Goal: Task Accomplishment & Management: Use online tool/utility

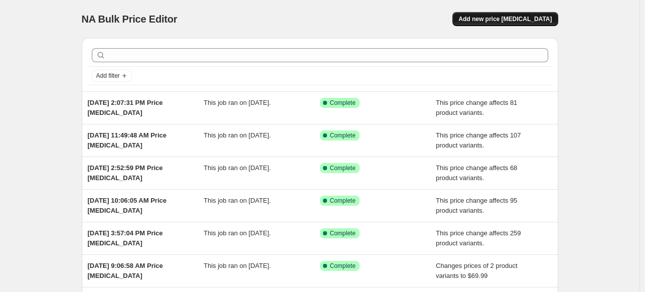
click at [507, 20] on span "Add new price change job" at bounding box center [504, 19] width 93 height 8
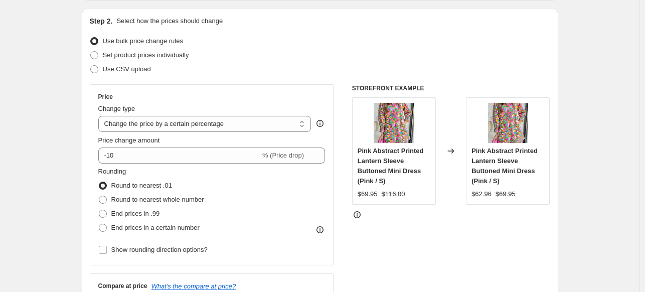
scroll to position [150, 0]
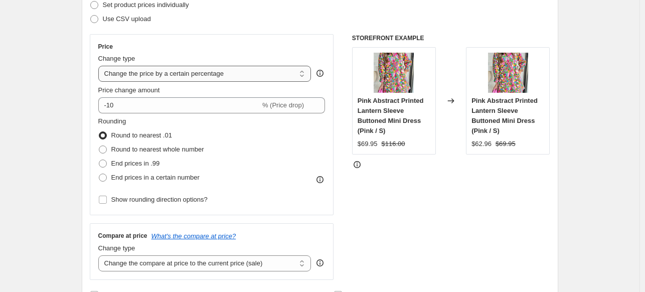
click at [156, 74] on select "Change the price to a certain amount Change the price by a certain amount Chang…" at bounding box center [204, 74] width 213 height 16
select select "no_change"
click at [100, 66] on select "Change the price to a certain amount Change the price by a certain amount Chang…" at bounding box center [204, 74] width 213 height 16
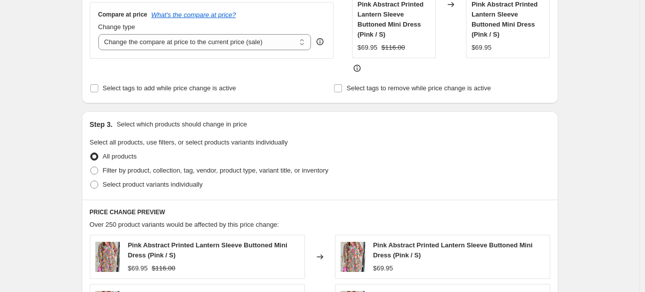
scroll to position [251, 0]
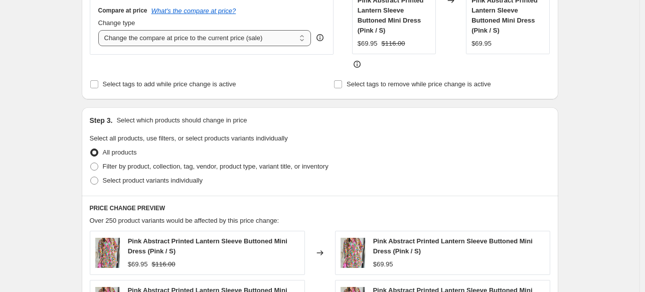
click at [154, 41] on select "Change the compare at price to the current price (sale) Change the compare at p…" at bounding box center [204, 38] width 213 height 16
select select "pp"
click at [100, 30] on select "Change the compare at price to the current price (sale) Change the compare at p…" at bounding box center [204, 38] width 213 height 16
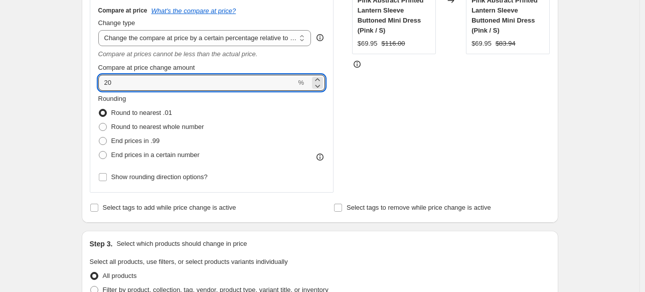
drag, startPoint x: 125, startPoint y: 90, endPoint x: 69, endPoint y: 85, distance: 55.8
click at [69, 85] on div "Create new price change job. This page is ready Create new price change job Dra…" at bounding box center [319, 292] width 639 height 1087
type input "66"
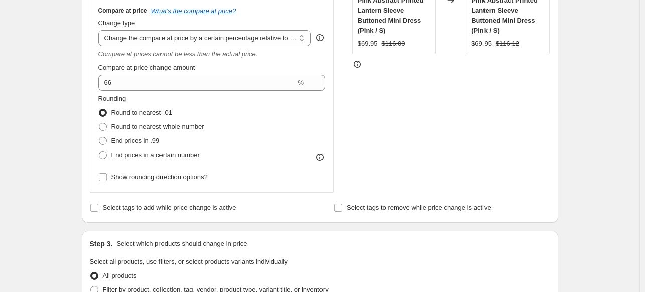
click at [66, 83] on div "Create new price change job. This page is ready Create new price change job Dra…" at bounding box center [319, 292] width 639 height 1087
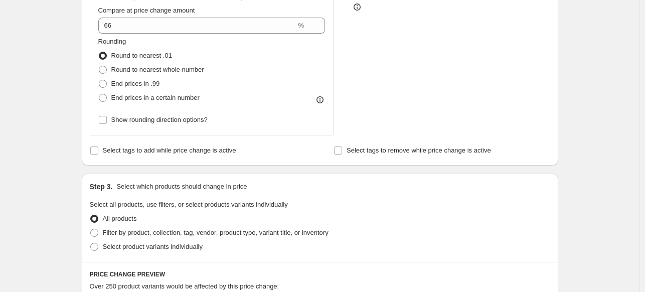
scroll to position [351, 0]
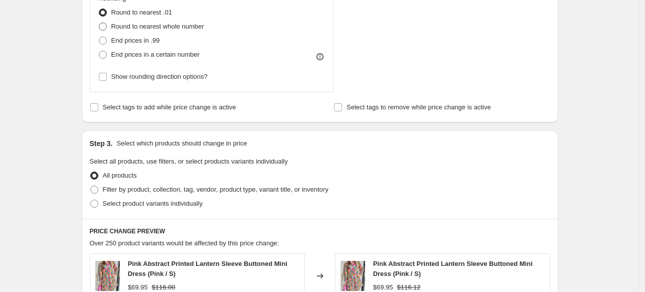
click at [114, 27] on span "Round to nearest whole number" at bounding box center [157, 27] width 93 height 8
click at [99, 23] on input "Round to nearest whole number" at bounding box center [99, 23] width 1 height 1
radio input "true"
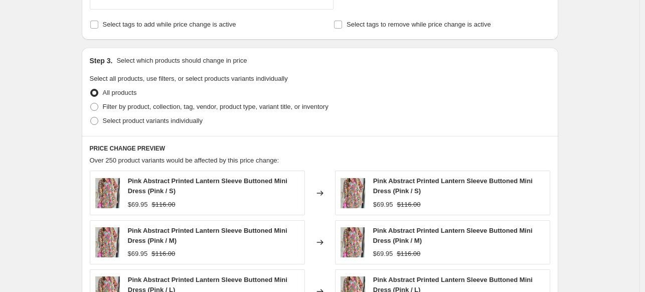
scroll to position [451, 0]
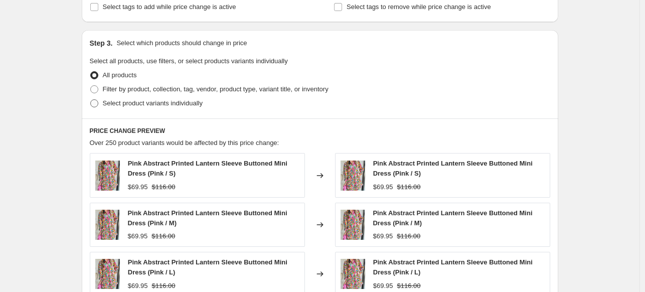
click at [96, 103] on span at bounding box center [94, 103] width 8 height 8
click at [91, 100] on input "Select product variants individually" at bounding box center [90, 99] width 1 height 1
radio input "true"
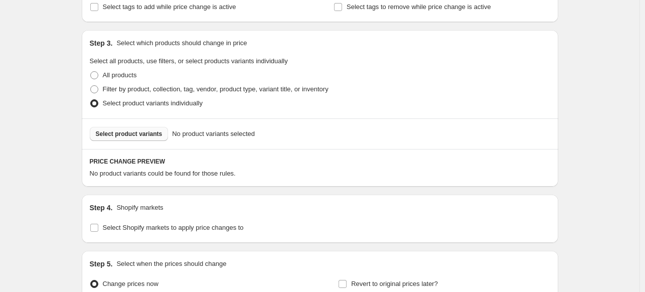
click at [144, 133] on span "Select product variants" at bounding box center [129, 134] width 67 height 8
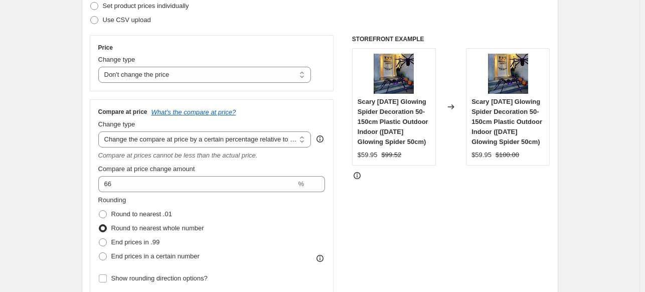
scroll to position [150, 0]
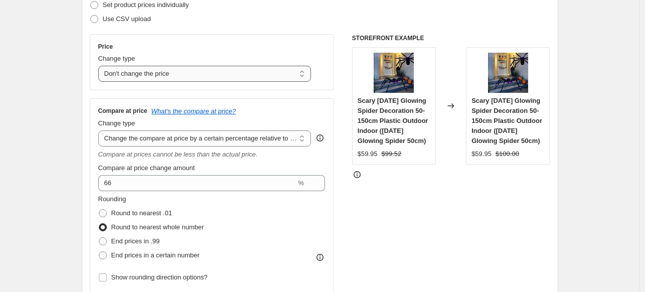
click at [140, 75] on select "Change the price to a certain amount Change the price by a certain amount Chang…" at bounding box center [204, 74] width 213 height 16
select select "percentage"
click at [100, 66] on select "Change the price to a certain amount Change the price by a certain amount Chang…" at bounding box center [204, 74] width 213 height 16
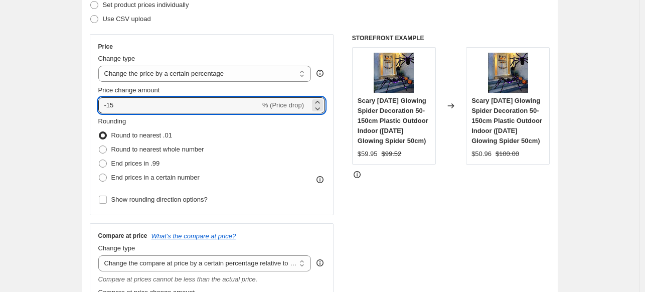
drag, startPoint x: 127, startPoint y: 104, endPoint x: 68, endPoint y: 110, distance: 59.0
type input "-10"
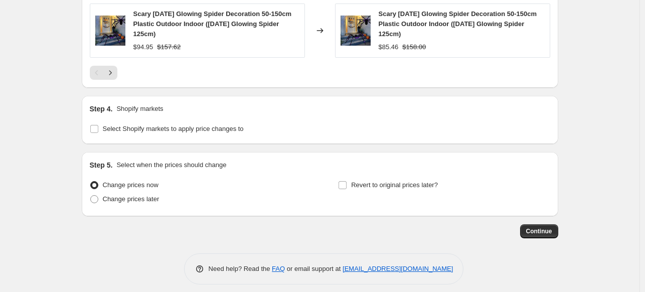
scroll to position [999, 0]
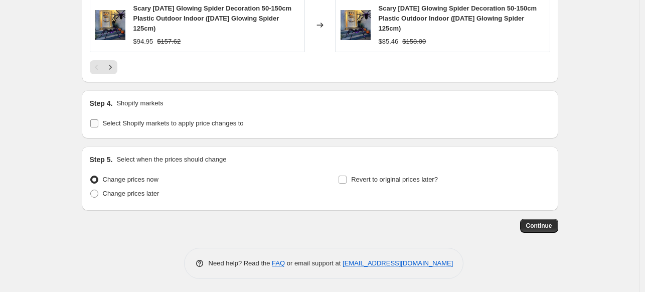
click at [114, 120] on span "Select Shopify markets to apply price changes to" at bounding box center [173, 123] width 141 height 8
click at [98, 120] on input "Select Shopify markets to apply price changes to" at bounding box center [94, 123] width 8 height 8
checkbox input "true"
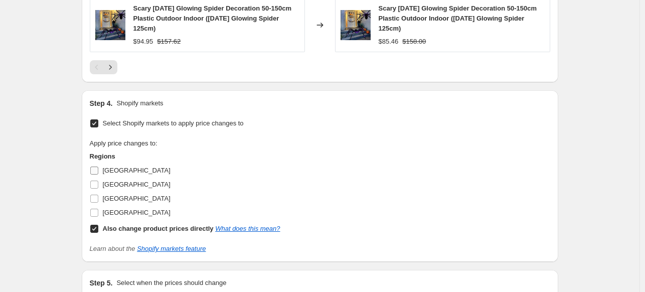
click at [104, 168] on label "Australia" at bounding box center [130, 170] width 81 height 14
click at [98, 168] on input "Australia" at bounding box center [94, 170] width 8 height 8
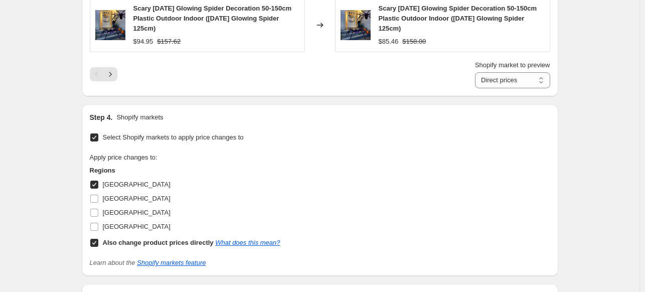
click at [104, 182] on label "Australia" at bounding box center [130, 184] width 81 height 14
click at [98, 182] on input "Australia" at bounding box center [94, 184] width 8 height 8
checkbox input "false"
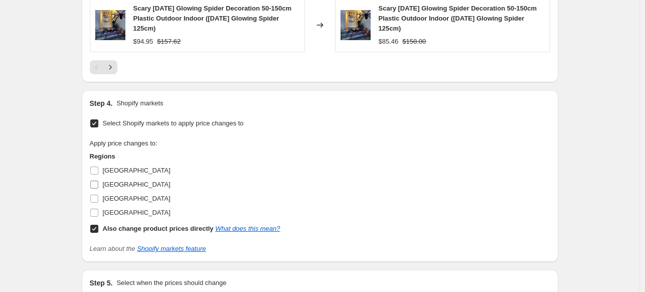
click at [105, 184] on span "Canada" at bounding box center [137, 184] width 68 height 8
click at [98, 184] on input "Canada" at bounding box center [94, 184] width 8 height 8
checkbox input "true"
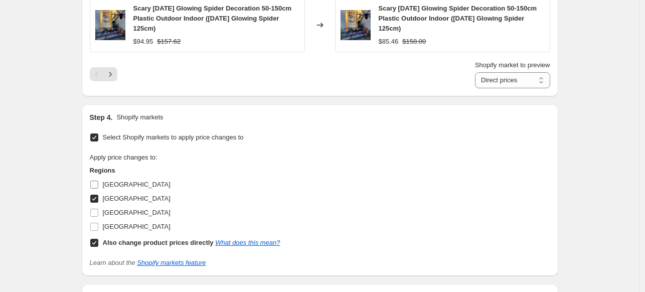
click at [110, 181] on span "Australia" at bounding box center [137, 184] width 68 height 8
click at [98, 181] on input "Australia" at bounding box center [94, 184] width 8 height 8
checkbox input "true"
click at [110, 206] on label "United Kingdom" at bounding box center [130, 213] width 81 height 14
click at [98, 209] on input "United Kingdom" at bounding box center [94, 213] width 8 height 8
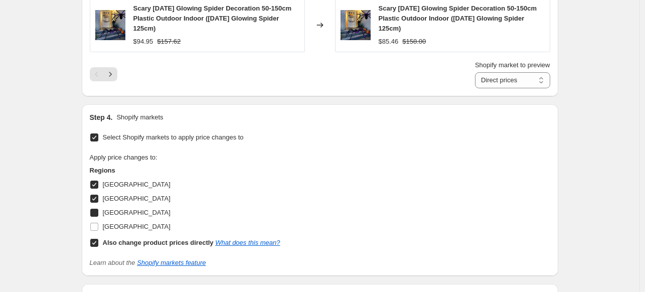
checkbox input "true"
click at [111, 223] on span "United States" at bounding box center [137, 227] width 68 height 8
click at [98, 223] on input "United States" at bounding box center [94, 227] width 8 height 8
checkbox input "true"
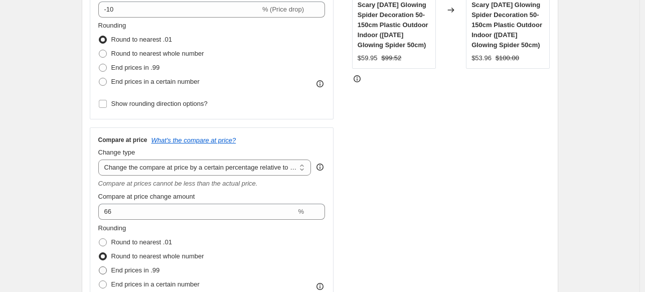
scroll to position [247, 0]
click at [137, 270] on span "End prices in .99" at bounding box center [135, 270] width 49 height 8
click at [99, 266] on input "End prices in .99" at bounding box center [99, 266] width 1 height 1
radio input "true"
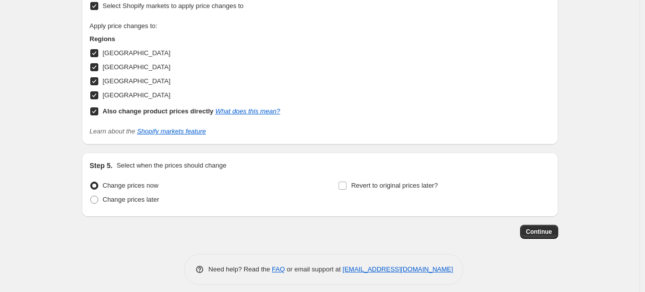
scroll to position [1137, 0]
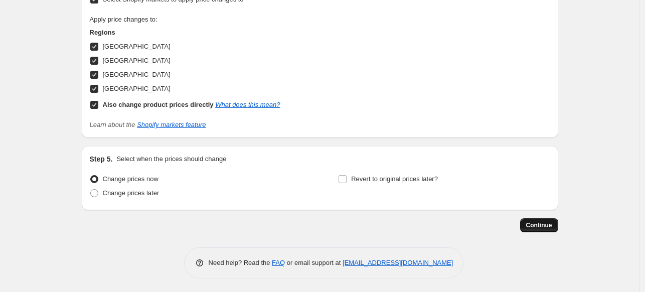
click at [551, 224] on span "Continue" at bounding box center [539, 225] width 26 height 8
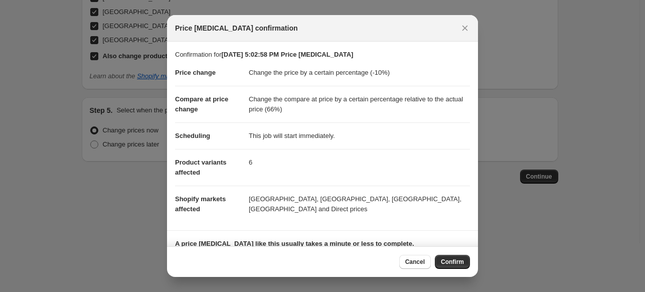
scroll to position [73, 0]
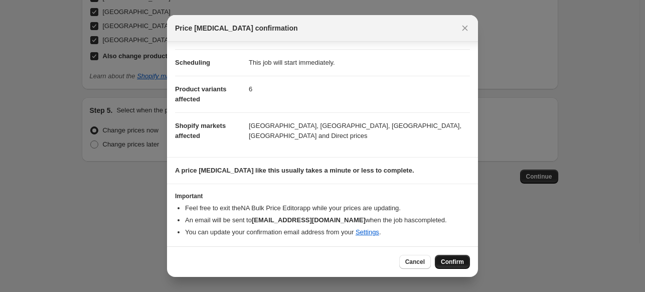
click at [457, 260] on span "Confirm" at bounding box center [452, 262] width 23 height 8
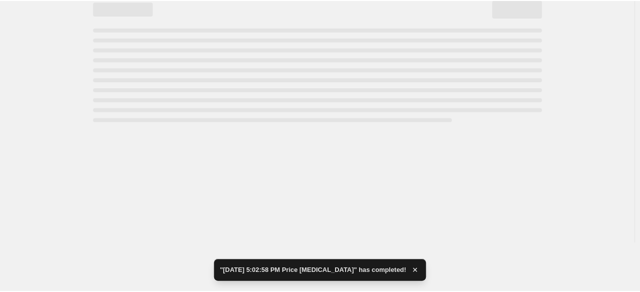
scroll to position [1163, 0]
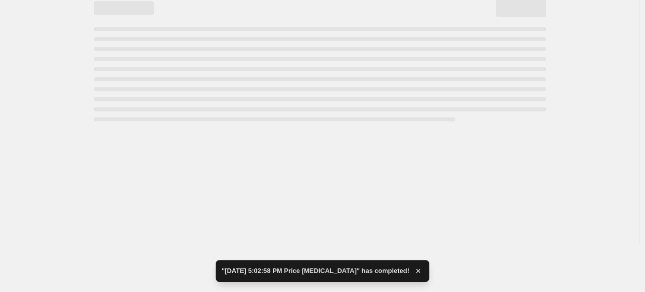
select select "percentage"
select select "pp"
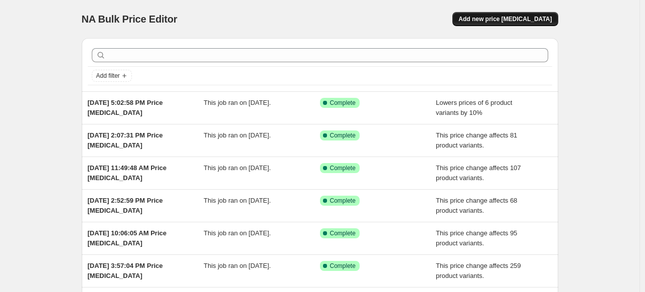
click at [499, 21] on span "Add new price change job" at bounding box center [504, 19] width 93 height 8
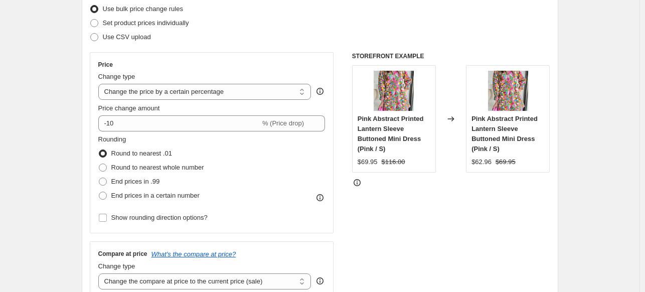
scroll to position [136, 0]
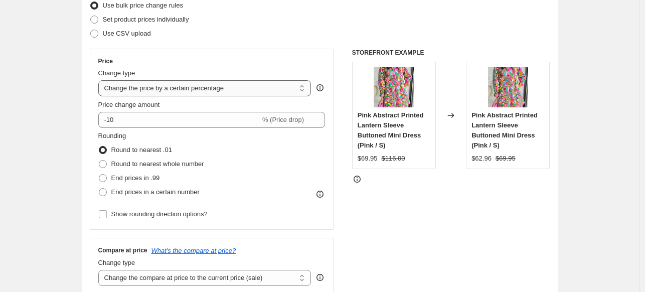
click at [143, 88] on select "Change the price to a certain amount Change the price by a certain amount Chang…" at bounding box center [204, 88] width 213 height 16
select select "no_change"
click at [100, 80] on select "Change the price to a certain amount Change the price by a certain amount Chang…" at bounding box center [204, 88] width 213 height 16
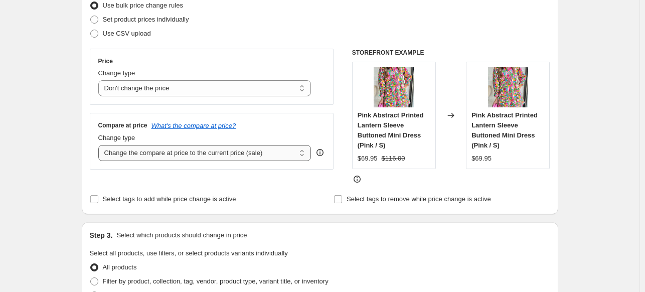
click at [138, 152] on select "Change the compare at price to the current price (sale) Change the compare at p…" at bounding box center [204, 153] width 213 height 16
select select "pp"
click at [100, 145] on select "Change the compare at price to the current price (sale) Change the compare at p…" at bounding box center [204, 153] width 213 height 16
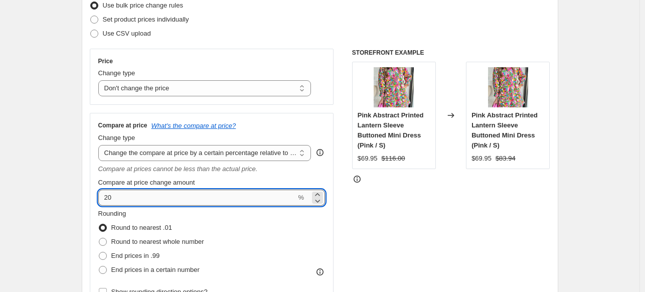
click at [135, 191] on input "20" at bounding box center [197, 197] width 198 height 16
type input "66"
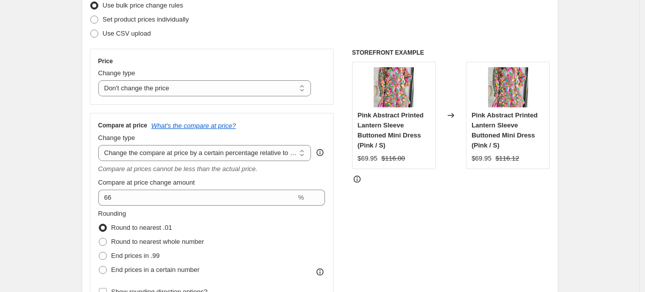
click at [110, 253] on label "End prices in .99" at bounding box center [129, 256] width 62 height 14
click at [99, 252] on input "End prices in .99" at bounding box center [99, 252] width 1 height 1
radio input "true"
click at [116, 241] on span "Round to nearest whole number" at bounding box center [157, 242] width 93 height 8
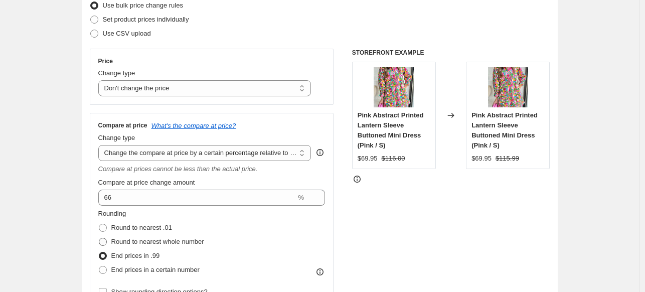
click at [99, 238] on input "Round to nearest whole number" at bounding box center [99, 238] width 1 height 1
radio input "true"
click at [118, 255] on span "End prices in .99" at bounding box center [135, 256] width 49 height 8
click at [99, 252] on input "End prices in .99" at bounding box center [99, 252] width 1 height 1
radio input "true"
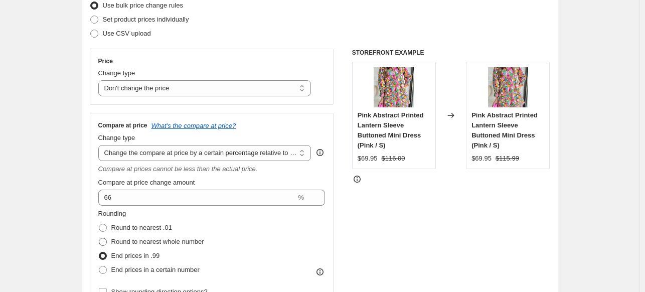
click at [121, 241] on span "Round to nearest whole number" at bounding box center [157, 242] width 93 height 8
click at [99, 238] on input "Round to nearest whole number" at bounding box center [99, 238] width 1 height 1
radio input "true"
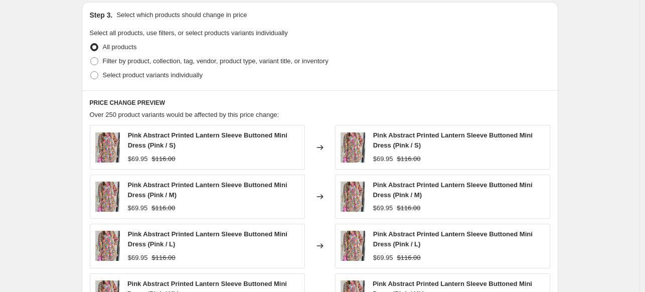
scroll to position [481, 0]
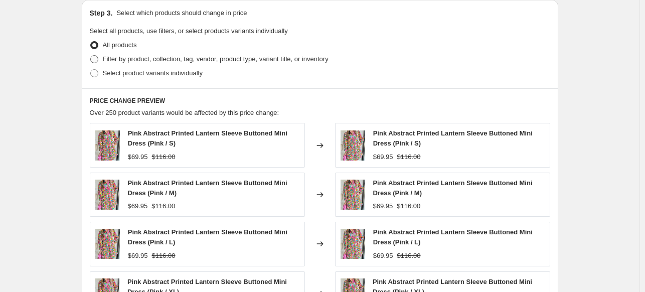
click at [116, 60] on span "Filter by product, collection, tag, vendor, product type, variant title, or inv…" at bounding box center [216, 59] width 226 height 8
click at [91, 56] on input "Filter by product, collection, tag, vendor, product type, variant title, or inv…" at bounding box center [90, 55] width 1 height 1
radio input "true"
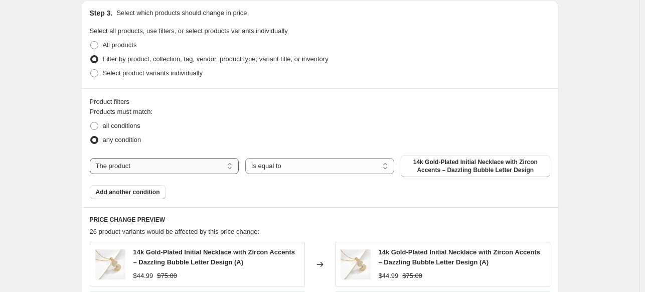
click at [154, 170] on select "The product The product's collection The product's tag The product's vendor The…" at bounding box center [164, 166] width 149 height 16
select select "product_status"
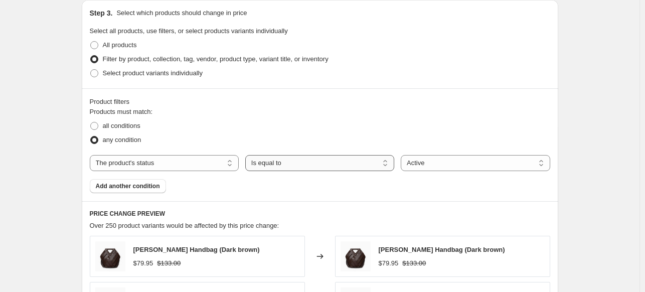
click at [297, 163] on select "Is equal to Is not equal to" at bounding box center [319, 163] width 149 height 16
click at [366, 135] on div "any condition" at bounding box center [320, 140] width 460 height 14
click at [456, 162] on select "Active Draft Archived" at bounding box center [475, 163] width 149 height 16
select select "draft"
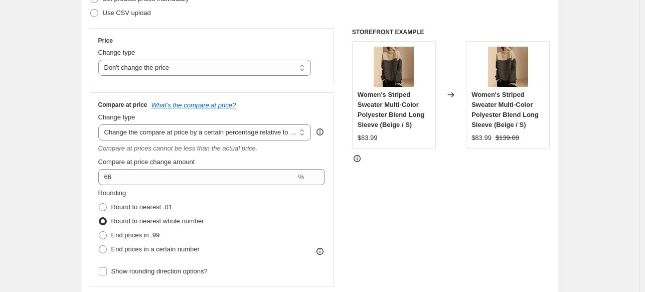
scroll to position [156, 0]
click at [114, 234] on span "End prices in .99" at bounding box center [135, 235] width 49 height 8
click at [99, 232] on input "End prices in .99" at bounding box center [99, 231] width 1 height 1
radio input "true"
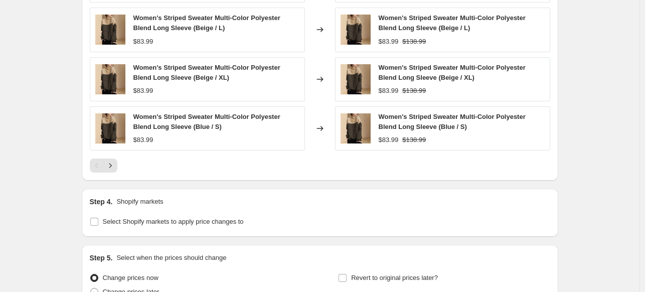
scroll to position [906, 0]
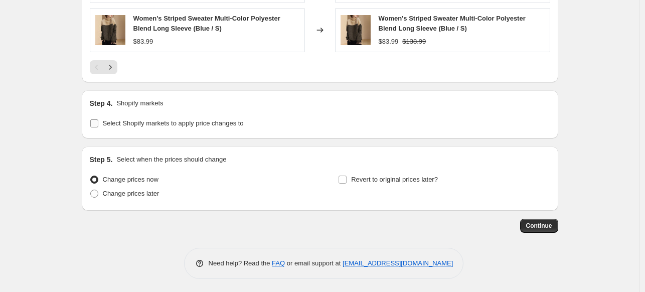
click at [102, 123] on label "Select Shopify markets to apply price changes to" at bounding box center [167, 123] width 154 height 14
click at [98, 123] on input "Select Shopify markets to apply price changes to" at bounding box center [94, 123] width 8 height 8
checkbox input "true"
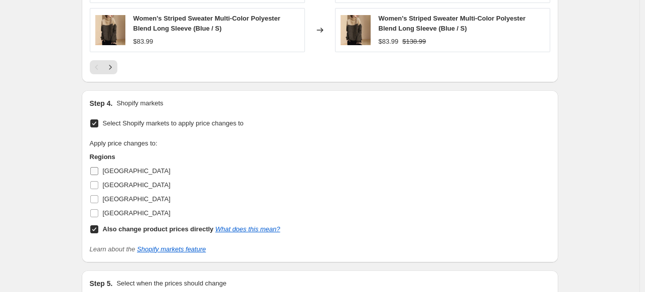
click at [108, 168] on span "Australia" at bounding box center [137, 171] width 68 height 8
click at [98, 168] on input "Australia" at bounding box center [94, 171] width 8 height 8
checkbox input "true"
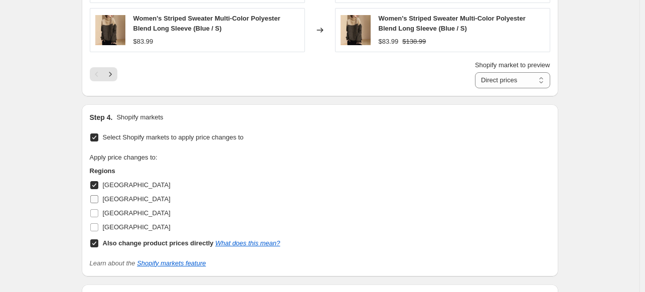
drag, startPoint x: 108, startPoint y: 190, endPoint x: 108, endPoint y: 199, distance: 8.5
click at [108, 192] on label "Canada" at bounding box center [130, 199] width 81 height 14
click at [98, 195] on input "Canada" at bounding box center [94, 199] width 8 height 8
checkbox input "true"
click at [110, 212] on span "United Kingdom" at bounding box center [137, 213] width 68 height 8
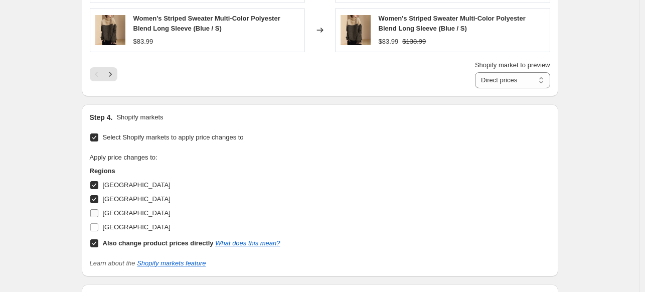
click at [98, 212] on input "United Kingdom" at bounding box center [94, 213] width 8 height 8
checkbox input "true"
click at [110, 228] on span "United States" at bounding box center [137, 227] width 68 height 8
click at [98, 228] on input "United States" at bounding box center [94, 227] width 8 height 8
checkbox input "true"
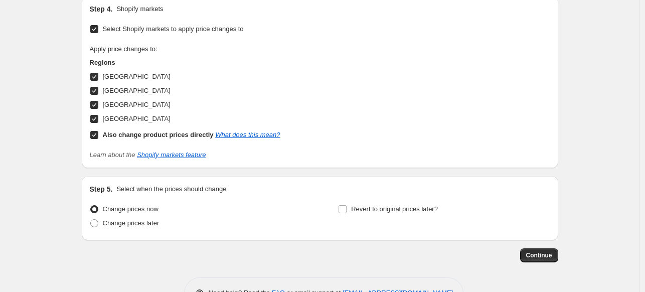
scroll to position [1044, 0]
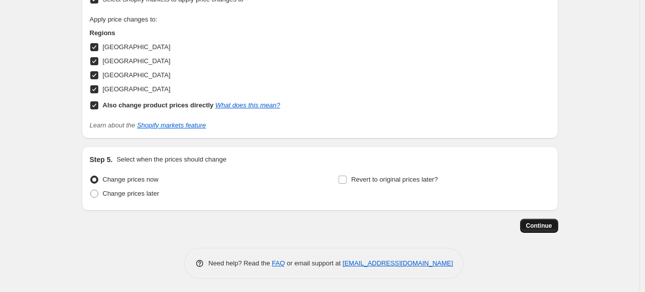
click at [551, 224] on span "Continue" at bounding box center [539, 226] width 26 height 8
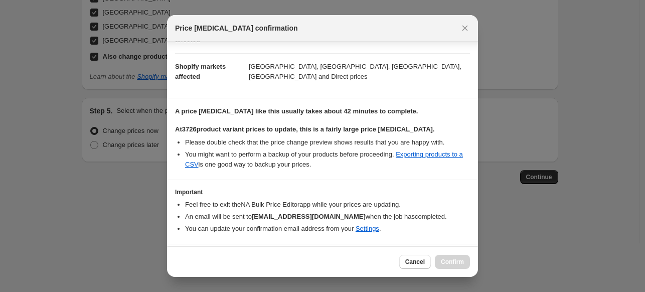
scroll to position [169, 0]
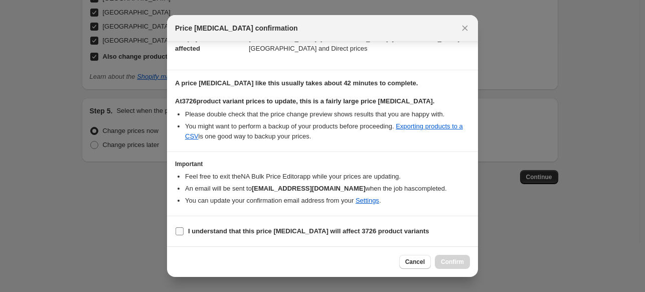
click at [232, 230] on b "I understand that this price change job will affect 3726 product variants" at bounding box center [308, 231] width 241 height 8
click at [183, 230] on input "I understand that this price change job will affect 3726 product variants" at bounding box center [179, 231] width 8 height 8
checkbox input "true"
click at [461, 260] on span "Confirm" at bounding box center [452, 262] width 23 height 8
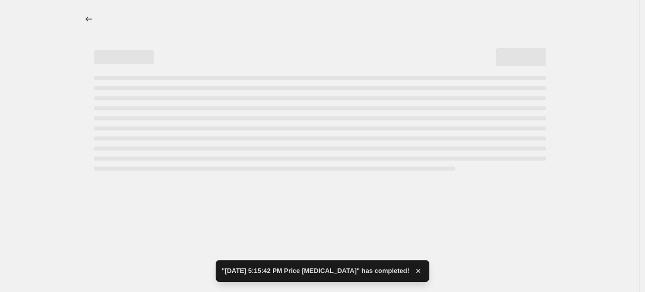
select select "no_change"
select select "pp"
select select "product_status"
select select "draft"
